Goal: Information Seeking & Learning: Learn about a topic

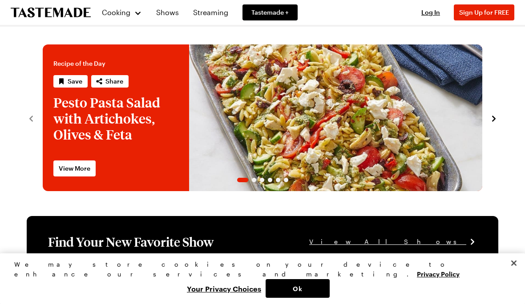
click at [171, 10] on link "Shows" at bounding box center [167, 12] width 33 height 25
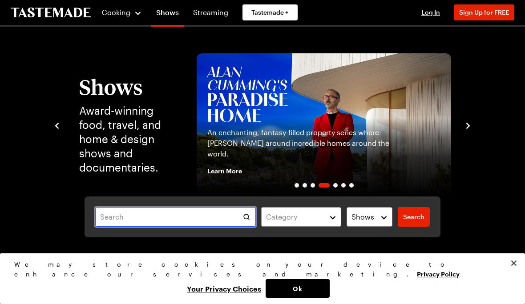
click at [167, 217] on input "text" at bounding box center [175, 217] width 161 height 20
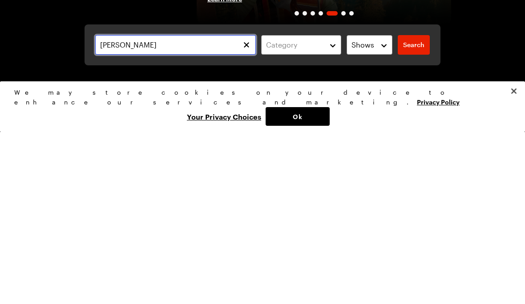
type input "[PERSON_NAME]"
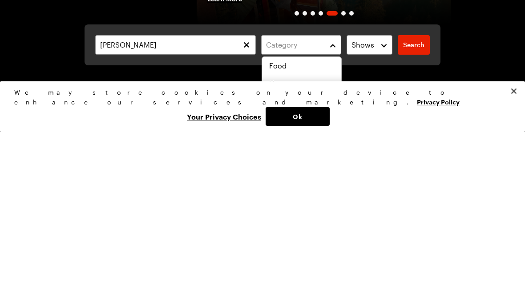
scroll to position [172, 0]
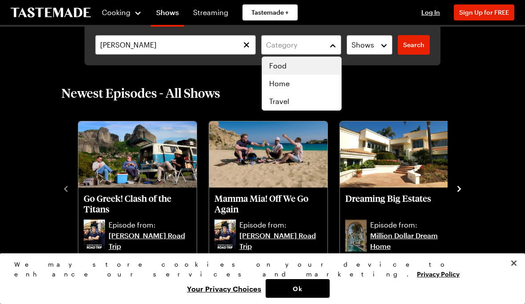
click at [282, 59] on div "Food" at bounding box center [301, 66] width 79 height 18
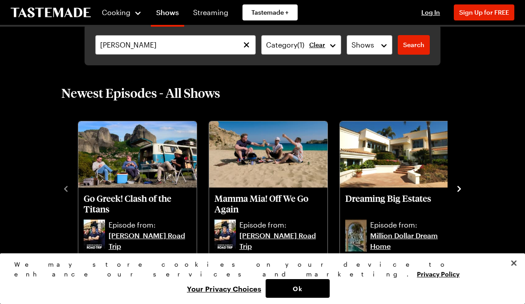
click at [416, 42] on span "Search" at bounding box center [413, 44] width 21 height 9
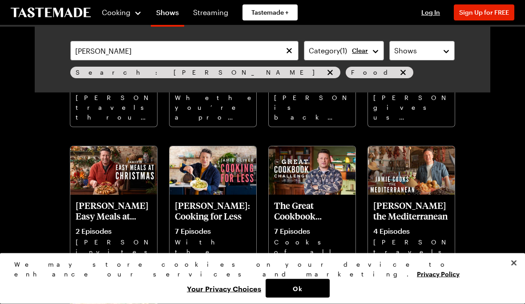
scroll to position [157, 0]
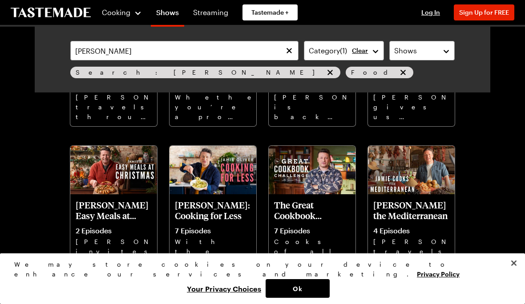
click at [218, 248] on p "With the cost of food on the rise, Cooking For Less is all about delicious reci…" at bounding box center [213, 251] width 76 height 28
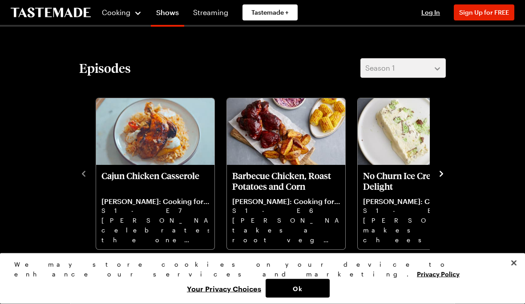
scroll to position [206, 0]
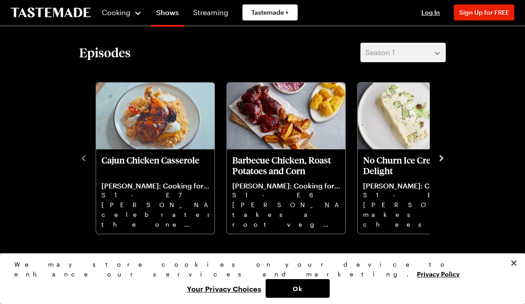
click at [445, 157] on icon "navigate to next item" at bounding box center [441, 158] width 9 height 9
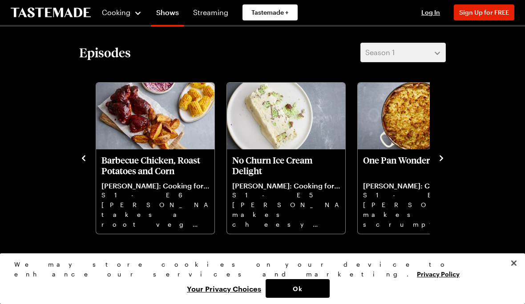
click at [445, 157] on icon "navigate to next item" at bounding box center [441, 158] width 9 height 9
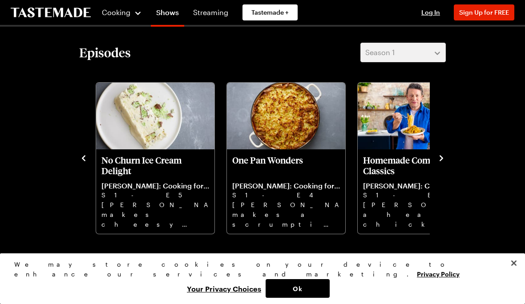
click at [449, 155] on div "Episodes Season 1 Cajun Chicken Casserole [PERSON_NAME]: Cooking for Less S1 - …" at bounding box center [262, 139] width 384 height 192
click at [445, 155] on icon "navigate to next item" at bounding box center [441, 158] width 9 height 9
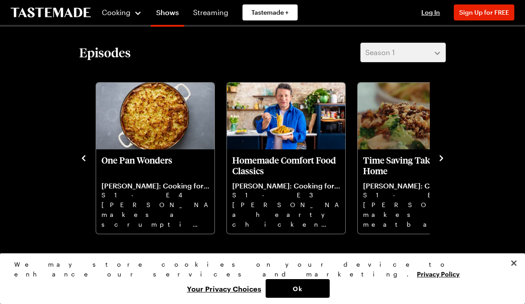
click at [441, 154] on icon "navigate to next item" at bounding box center [441, 158] width 9 height 9
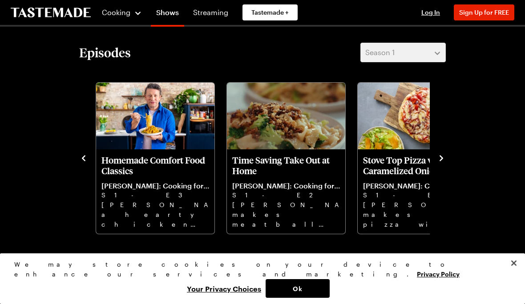
click at [443, 157] on icon "navigate to next item" at bounding box center [441, 158] width 9 height 9
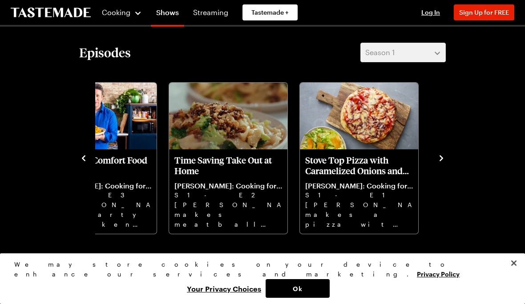
click at [442, 159] on icon "navigate to next item" at bounding box center [442, 158] width 4 height 6
click at [441, 161] on icon "navigate to next item" at bounding box center [441, 158] width 9 height 9
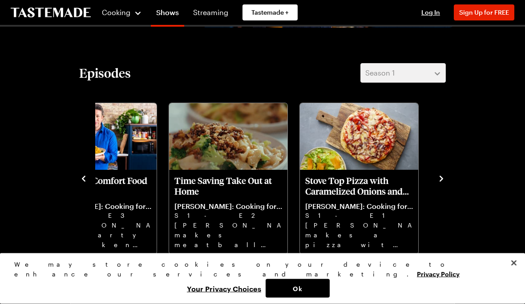
scroll to position [142, 0]
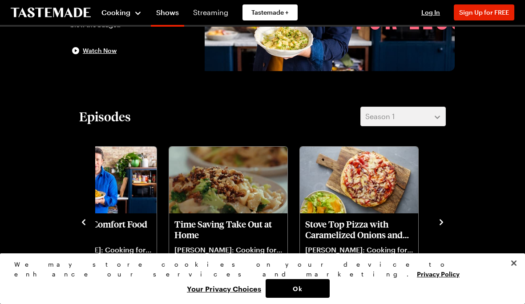
click at [122, 8] on span "Cooking" at bounding box center [115, 12] width 29 height 8
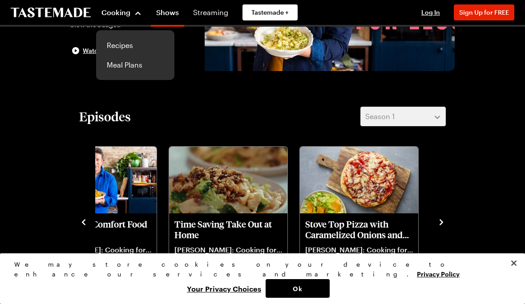
click at [122, 44] on link "Recipes" at bounding box center [135, 46] width 68 height 20
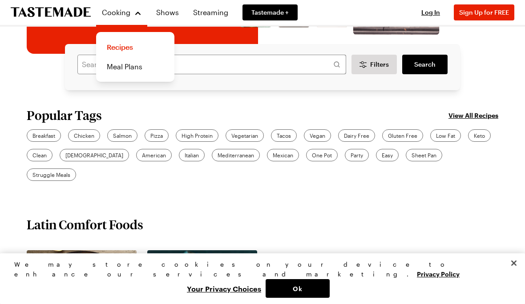
scroll to position [213, 0]
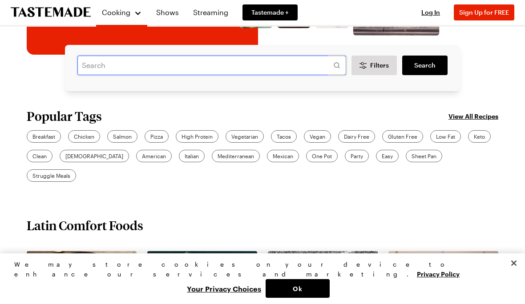
click at [129, 64] on input "text" at bounding box center [211, 66] width 269 height 20
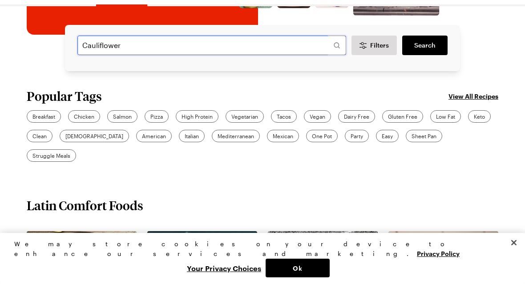
type input "Cauliflower"
click at [431, 61] on span "Search" at bounding box center [424, 65] width 21 height 9
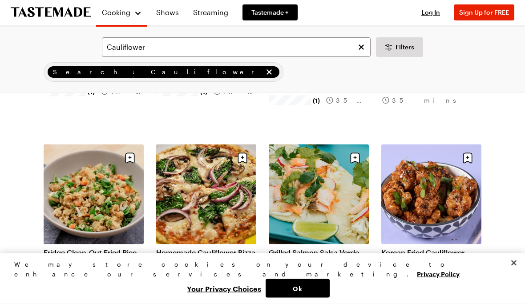
scroll to position [225, 0]
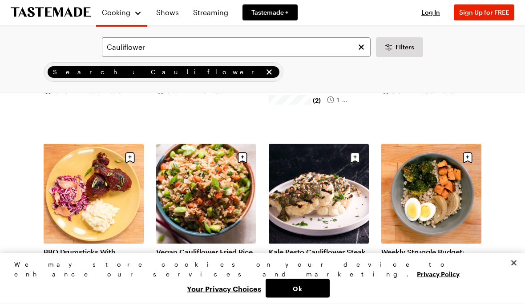
scroll to position [573, 0]
click at [14, 277] on div "Cauliflower Filters Search: Cauliflower Search Results ( 143 ) Popular Load Mor…" at bounding box center [262, 211] width 525 height 1437
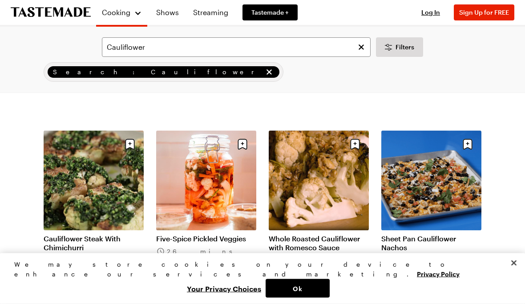
scroll to position [760, 0]
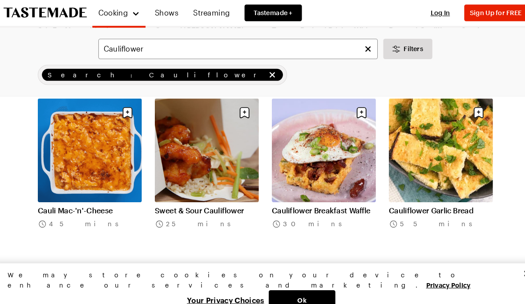
scroll to position [1149, 0]
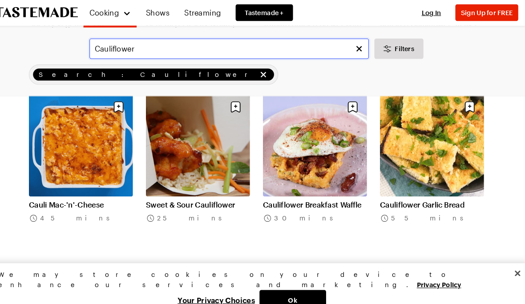
click at [165, 42] on input "Cauliflower" at bounding box center [236, 47] width 269 height 20
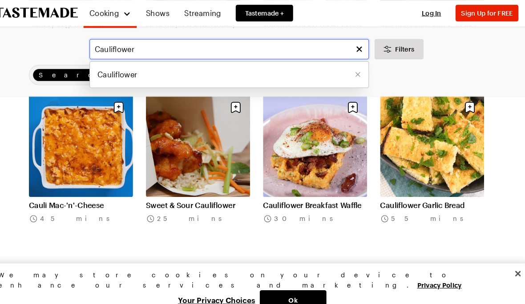
click at [159, 50] on input "Cauliflower" at bounding box center [236, 47] width 269 height 20
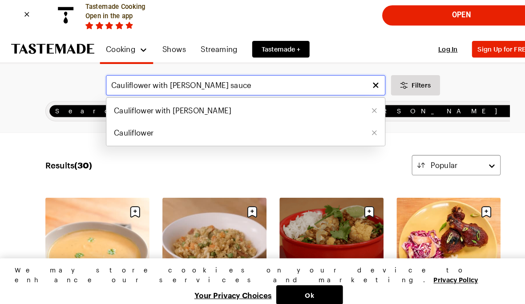
type input "Cauliflower with [PERSON_NAME] sauce"
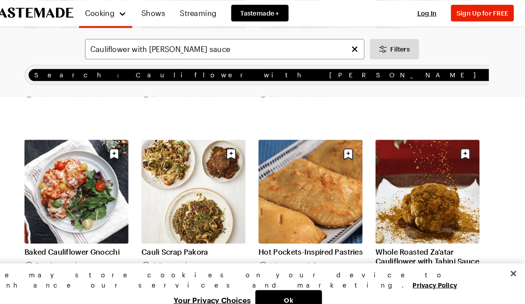
scroll to position [758, 0]
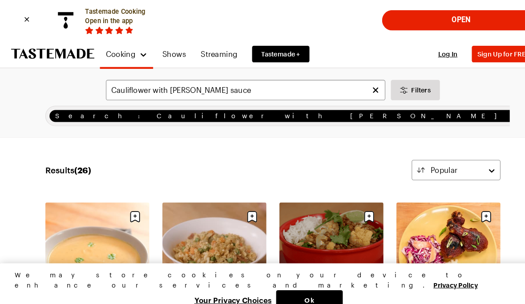
click at [215, 51] on link "Streaming" at bounding box center [211, 52] width 46 height 25
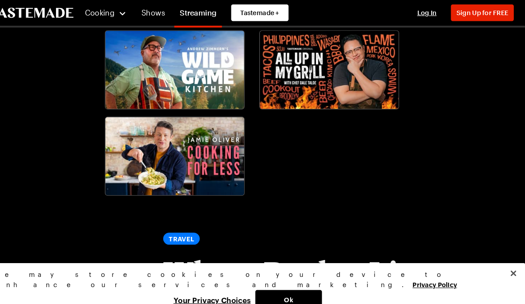
scroll to position [1070, 0]
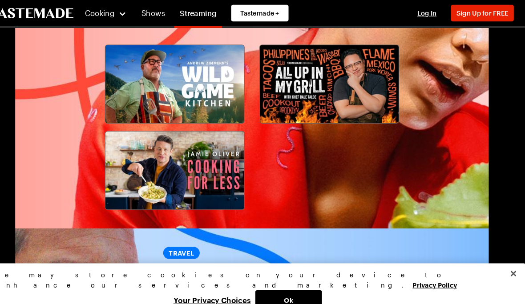
click at [152, 12] on link "Shows" at bounding box center [167, 12] width 33 height 25
